Goal: Task Accomplishment & Management: Check status

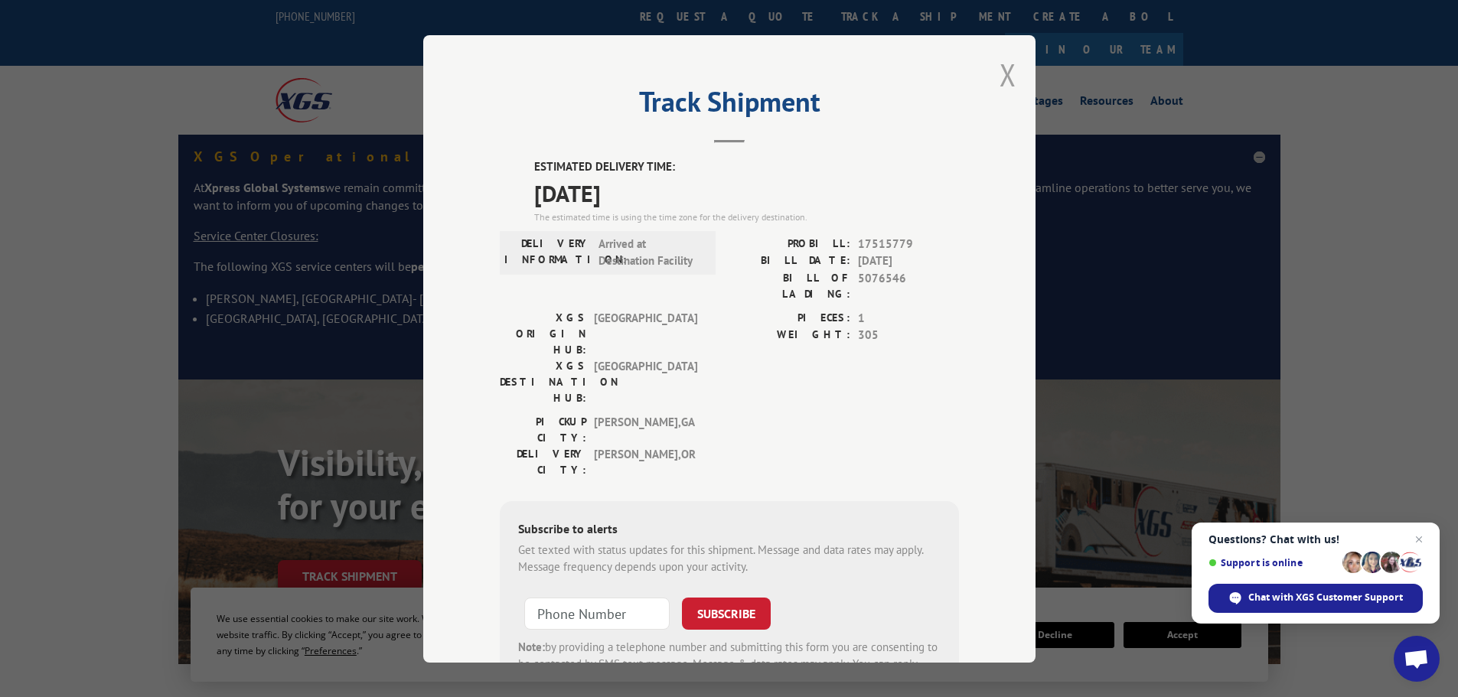
click at [1001, 77] on button "Close modal" at bounding box center [1008, 74] width 17 height 41
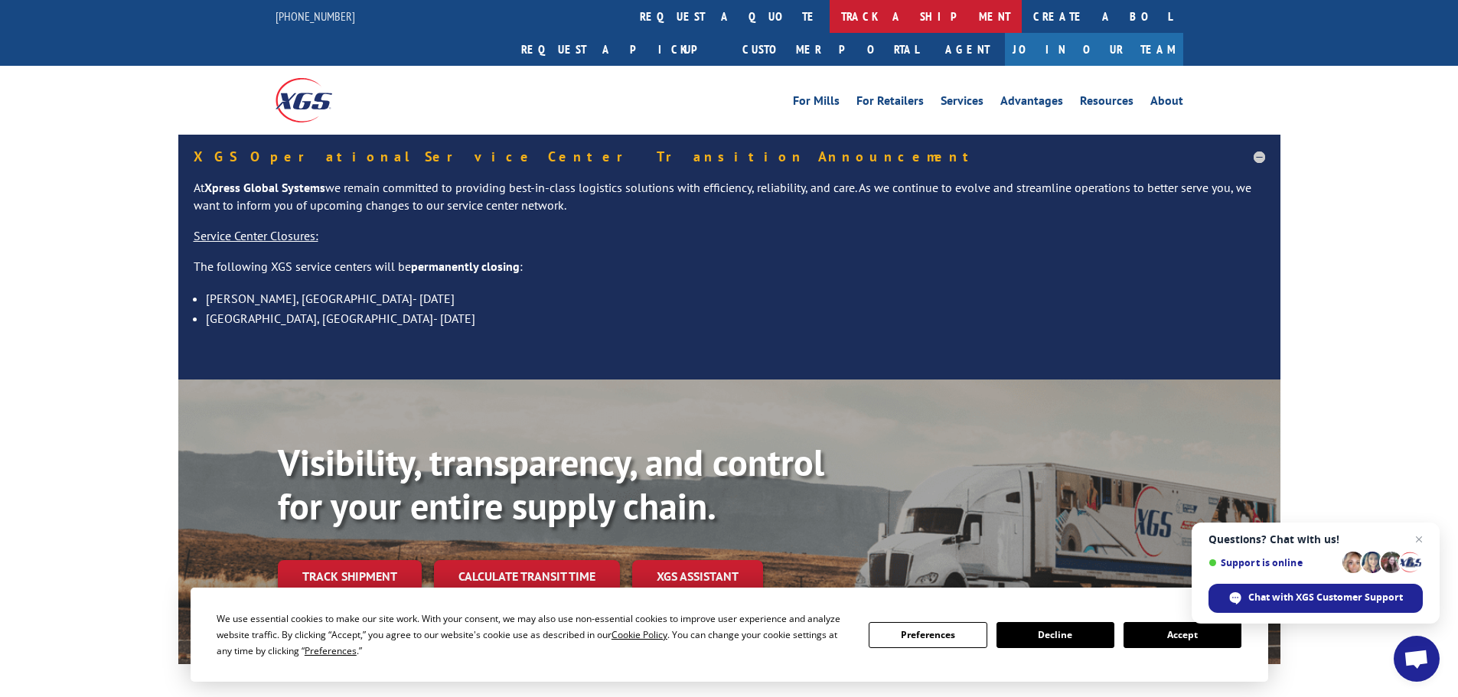
click at [830, 17] on link "track a shipment" at bounding box center [926, 16] width 192 height 33
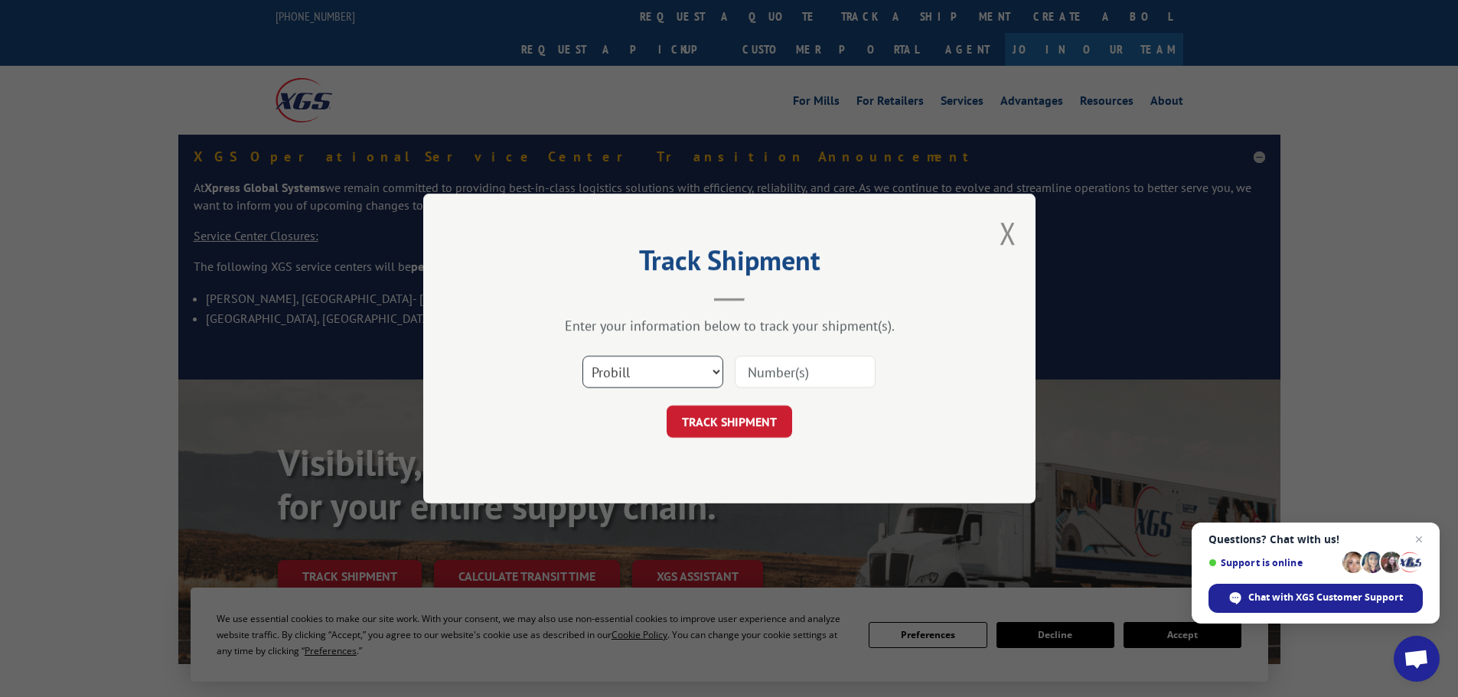
click at [661, 369] on select "Select category... Probill BOL PO" at bounding box center [652, 372] width 141 height 32
select select "bol"
click at [582, 356] on select "Select category... Probill BOL PO" at bounding box center [652, 372] width 141 height 32
click at [779, 362] on input at bounding box center [805, 372] width 141 height 32
type input "16920508"
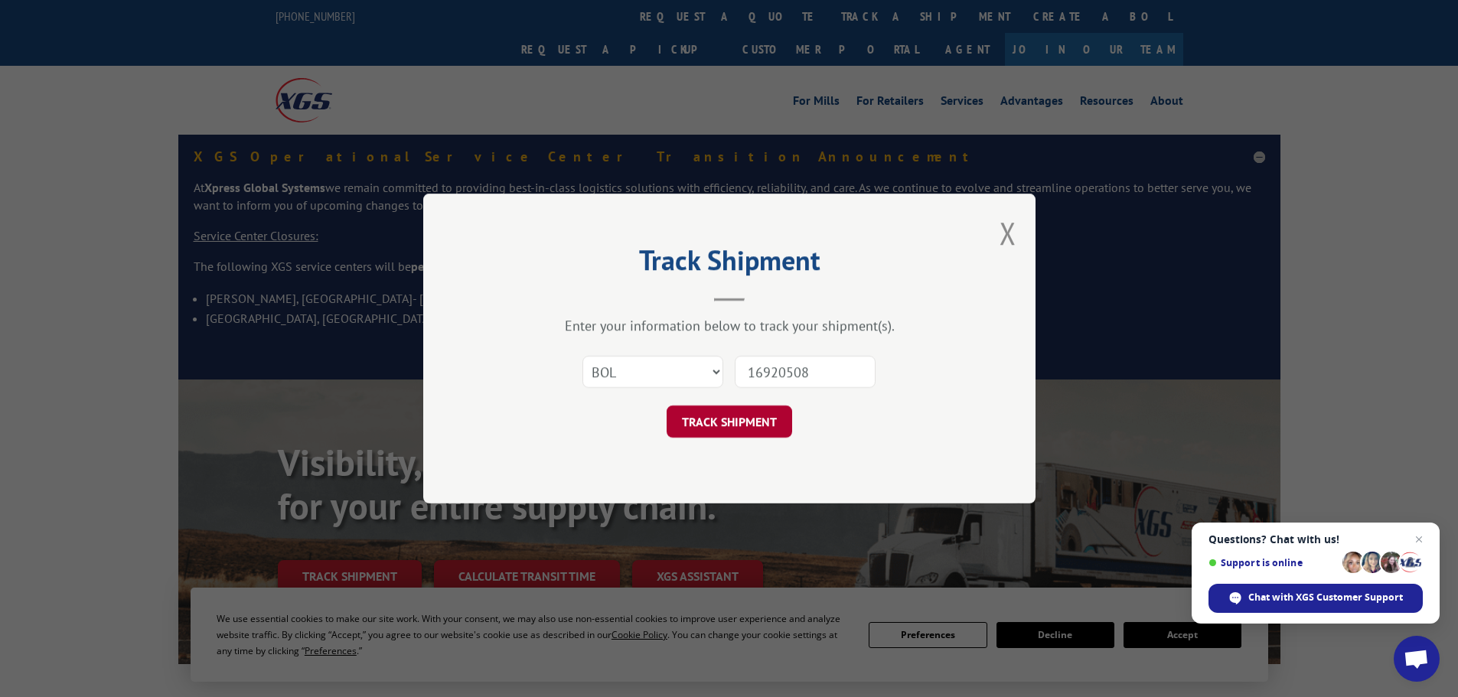
click at [749, 421] on button "TRACK SHIPMENT" at bounding box center [730, 422] width 126 height 32
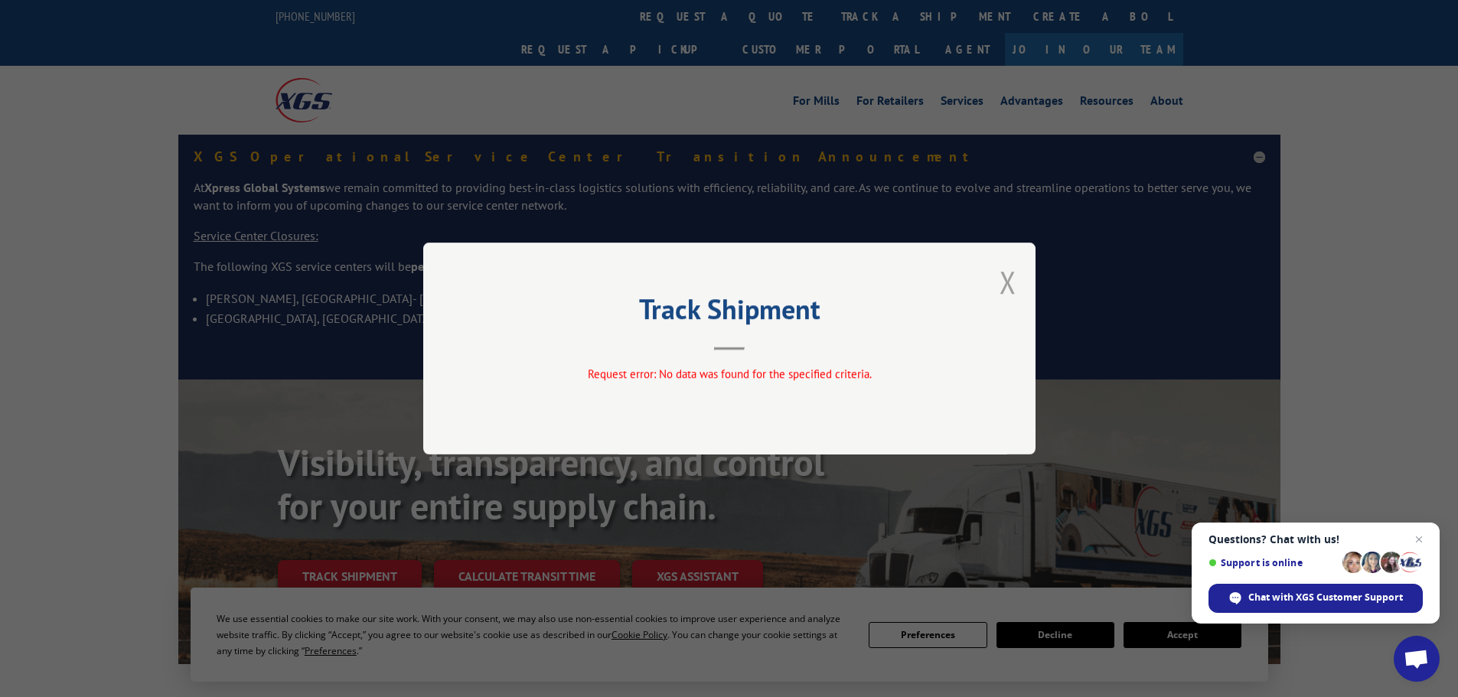
click at [1007, 280] on button "Close modal" at bounding box center [1008, 282] width 17 height 41
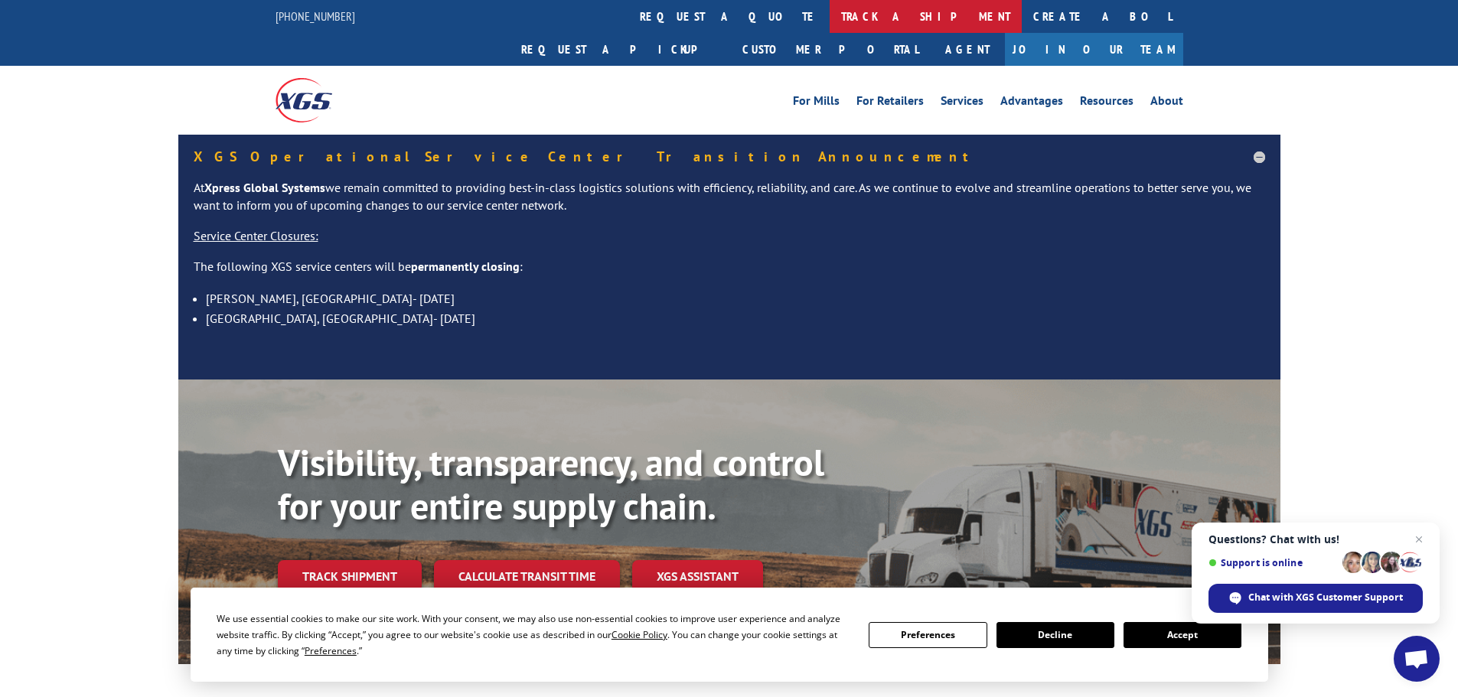
click at [830, 23] on link "track a shipment" at bounding box center [926, 16] width 192 height 33
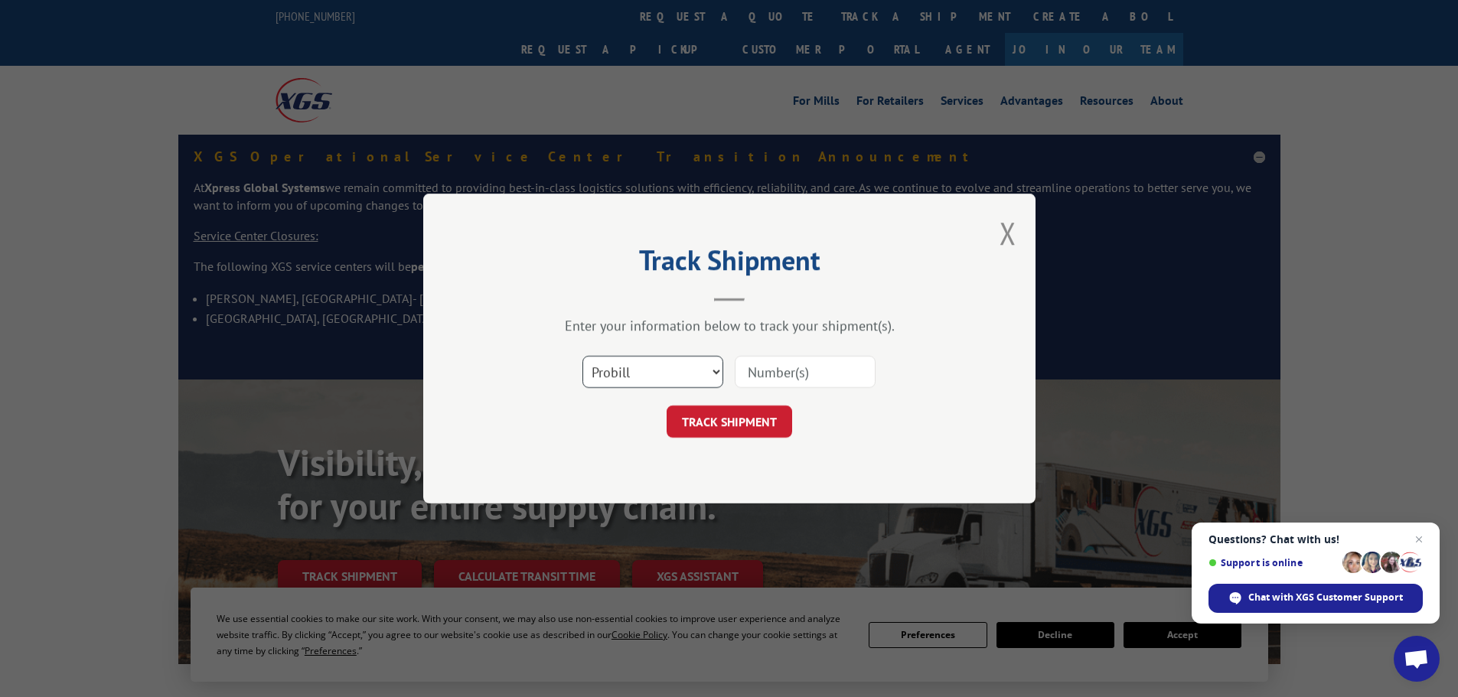
click at [649, 380] on select "Select category... Probill BOL PO" at bounding box center [652, 372] width 141 height 32
click at [790, 373] on input at bounding box center [805, 372] width 141 height 32
type input "16920508"
click at [775, 423] on button "TRACK SHIPMENT" at bounding box center [730, 422] width 126 height 32
